Goal: Information Seeking & Learning: Learn about a topic

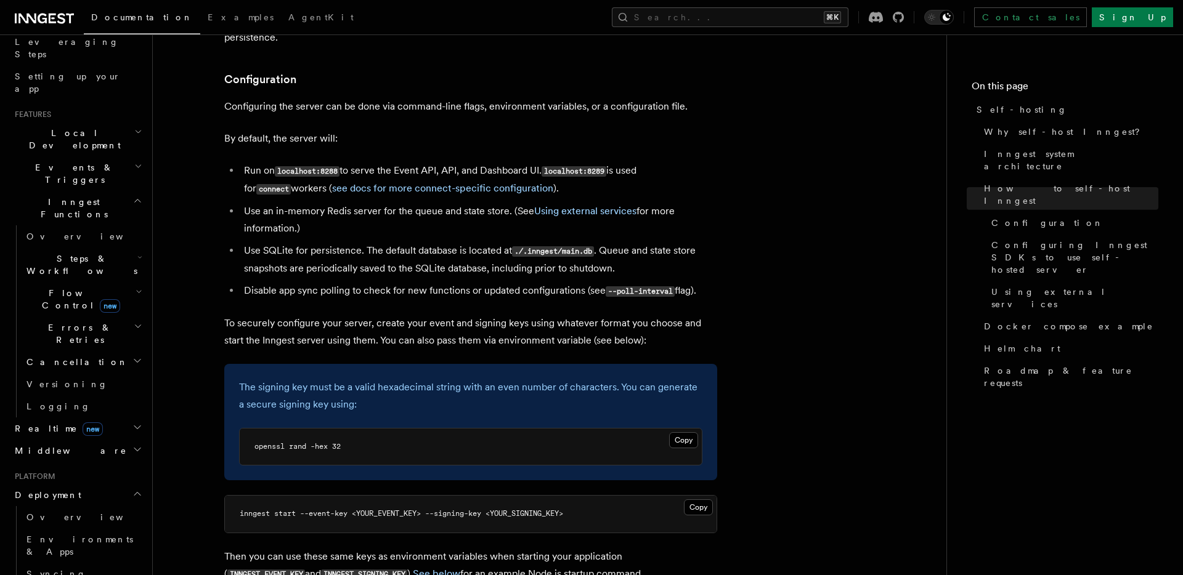
scroll to position [1541, 0]
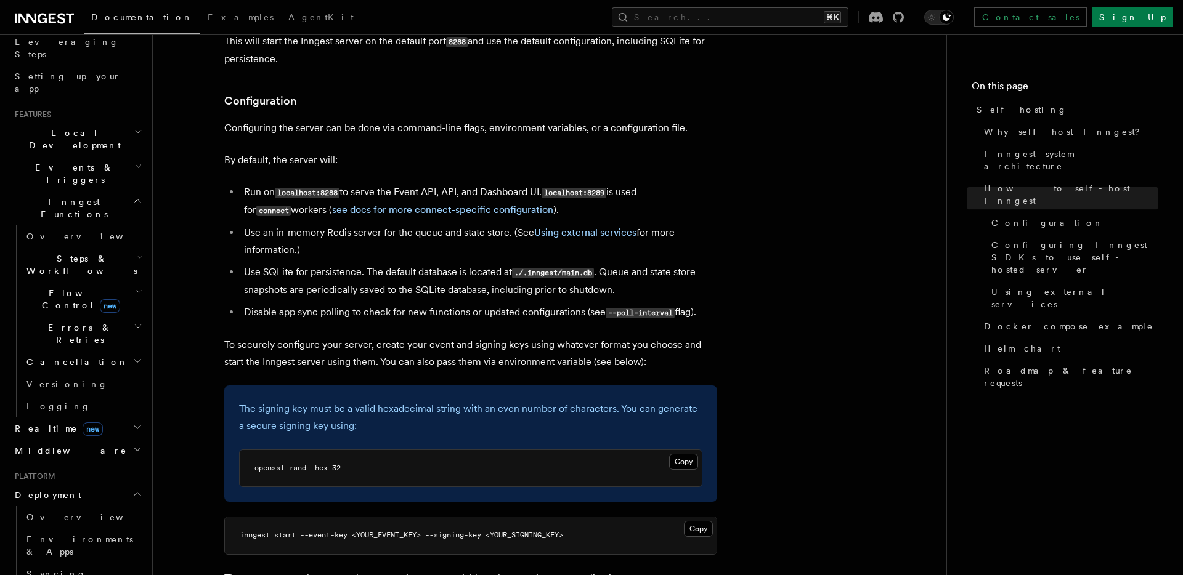
click at [85, 127] on span "Local Development" at bounding box center [72, 139] width 124 height 25
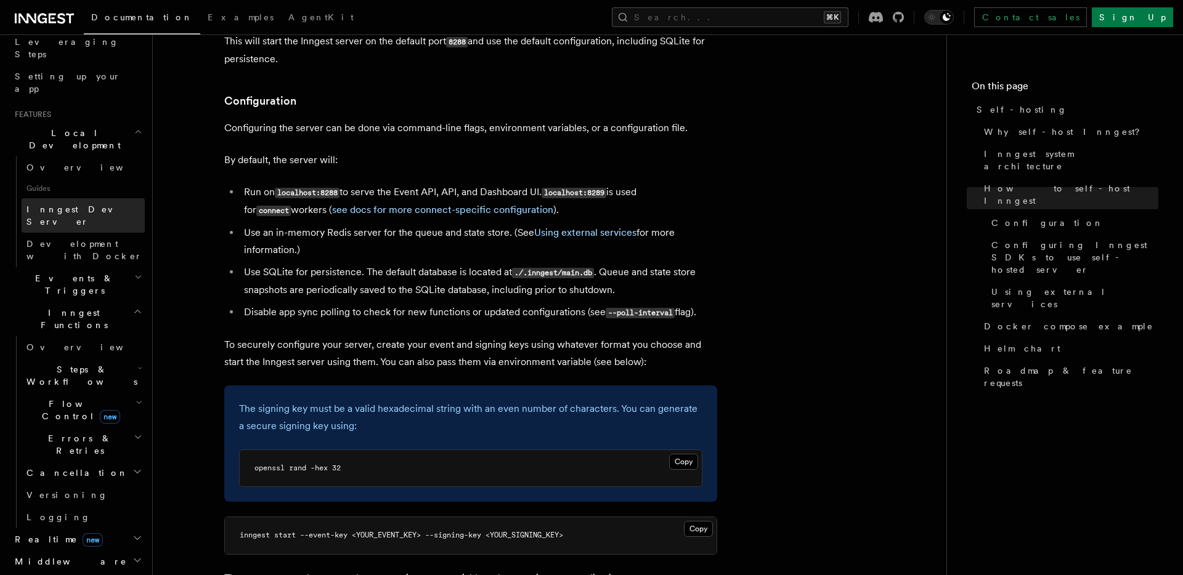
click at [72, 205] on span "Inngest Dev Server" at bounding box center [78, 216] width 105 height 22
